Goal: Information Seeking & Learning: Learn about a topic

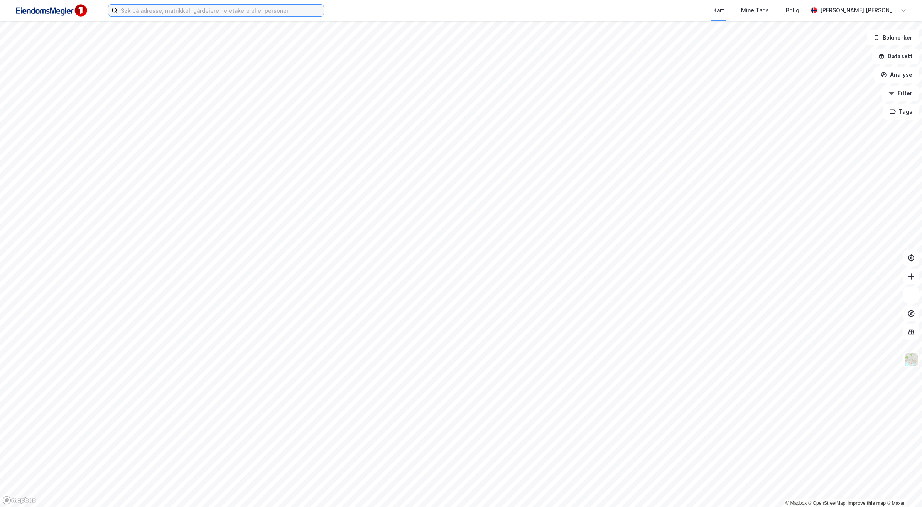
click at [215, 9] on input at bounding box center [221, 11] width 206 height 12
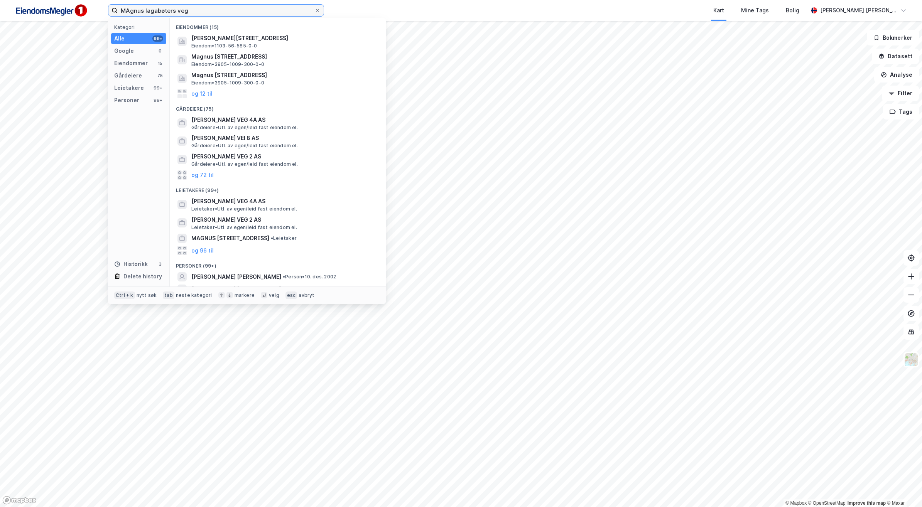
type input "MAgnus lagabøters veg"
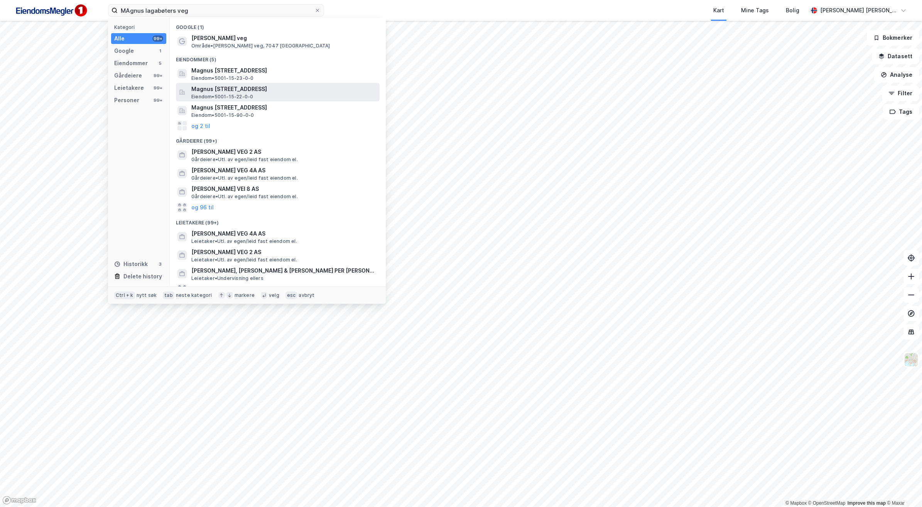
click at [280, 92] on span "Magnus [STREET_ADDRESS]" at bounding box center [283, 88] width 185 height 9
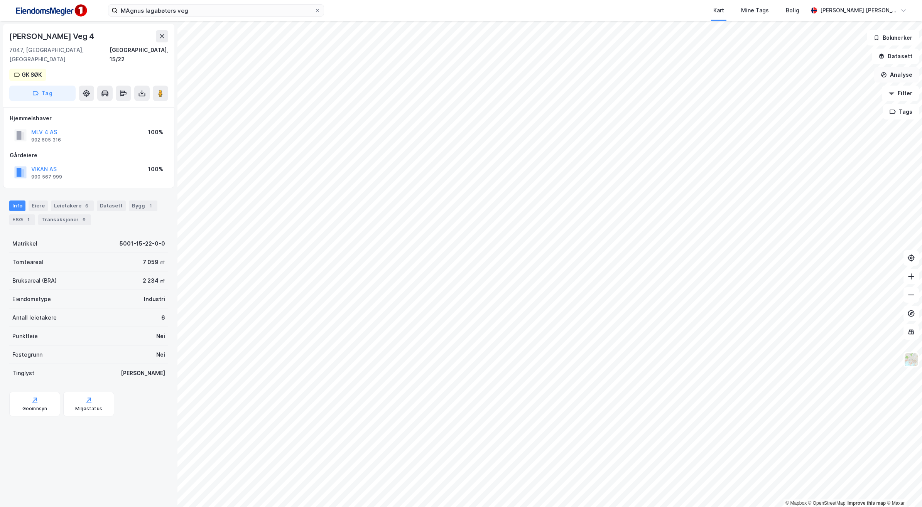
click at [895, 76] on button "Analyse" at bounding box center [896, 74] width 45 height 15
click at [833, 93] on div "Tegn område" at bounding box center [829, 91] width 67 height 7
